Goal: Task Accomplishment & Management: Manage account settings

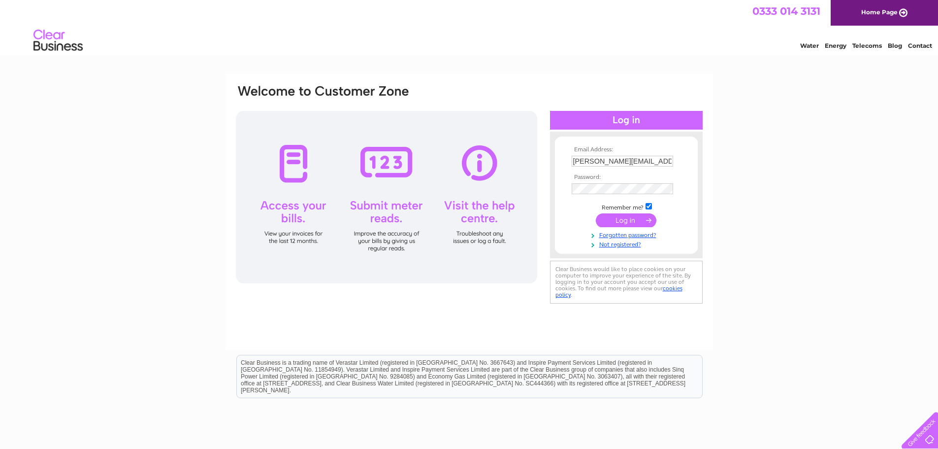
click at [631, 224] on input "submit" at bounding box center [626, 220] width 61 height 14
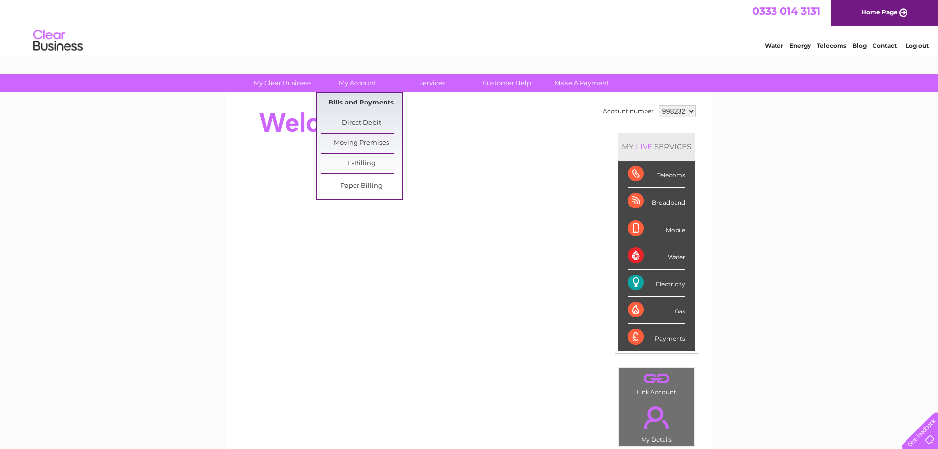
click at [357, 104] on link "Bills and Payments" at bounding box center [361, 103] width 81 height 20
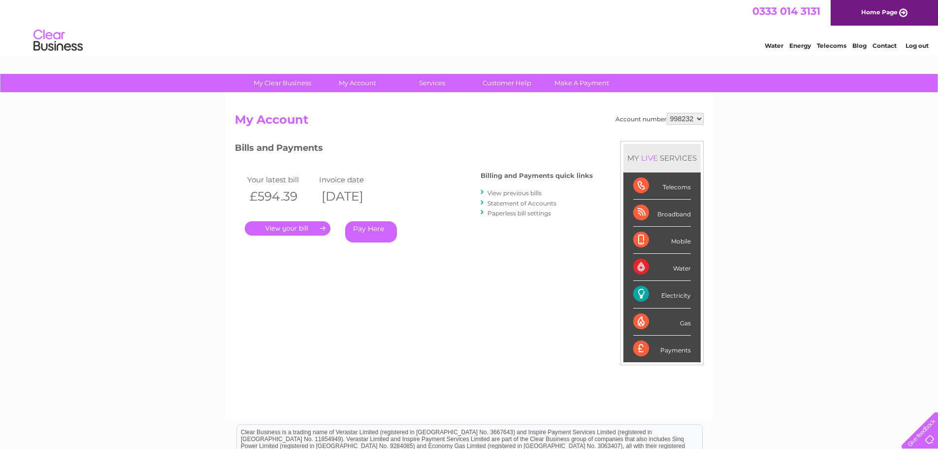
click at [286, 228] on link "." at bounding box center [288, 228] width 86 height 14
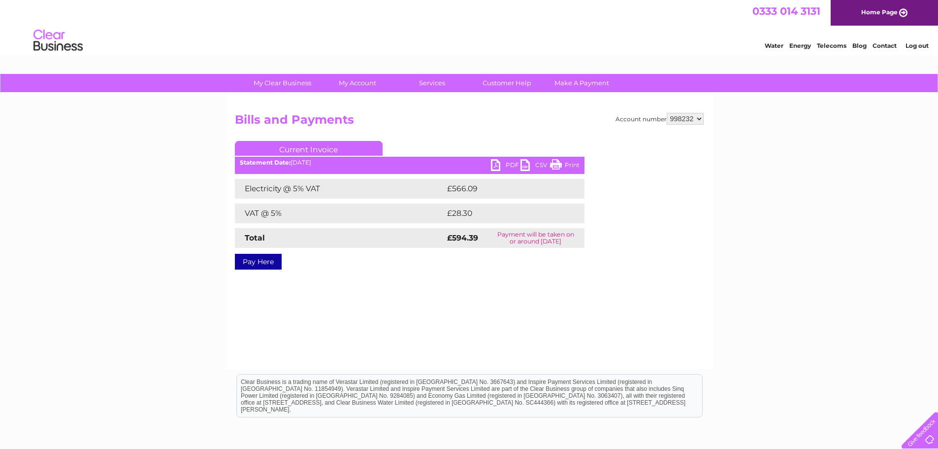
click at [555, 164] on link "Print" at bounding box center [565, 166] width 30 height 14
